Goal: Obtain resource: Download file/media

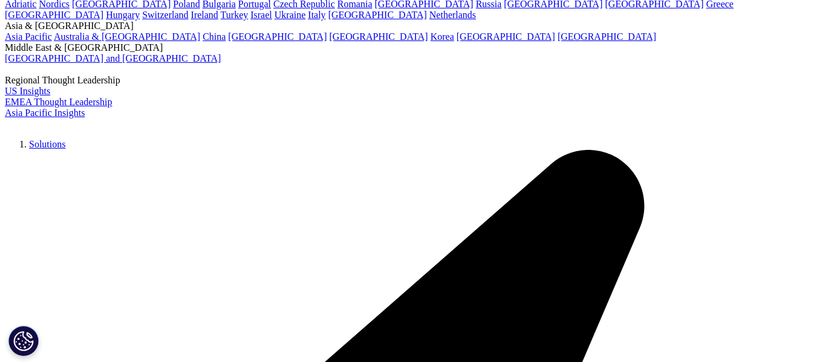
scroll to position [60, 0]
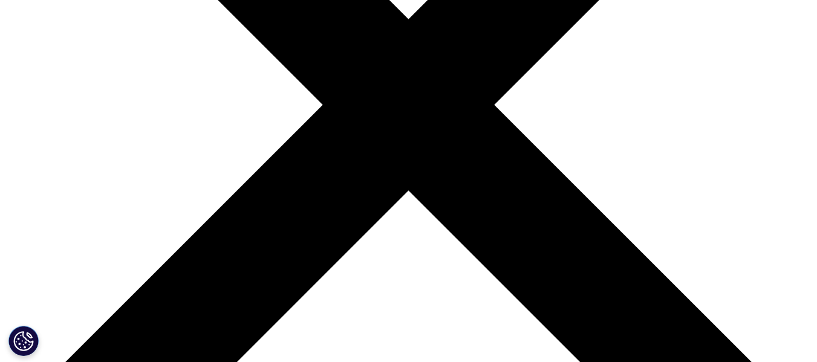
scroll to position [423, 0]
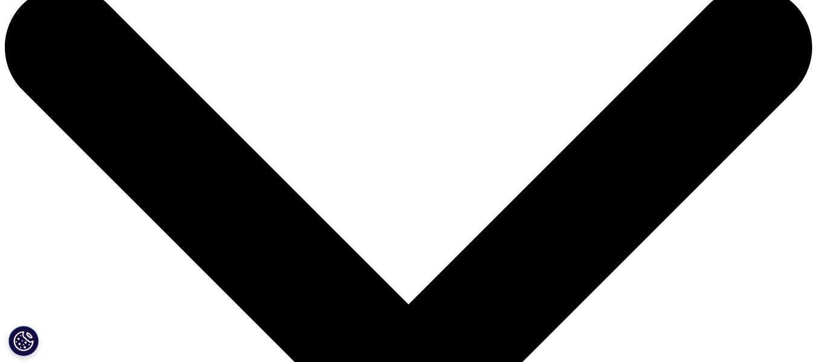
scroll to position [0, 0]
